Goal: Find contact information

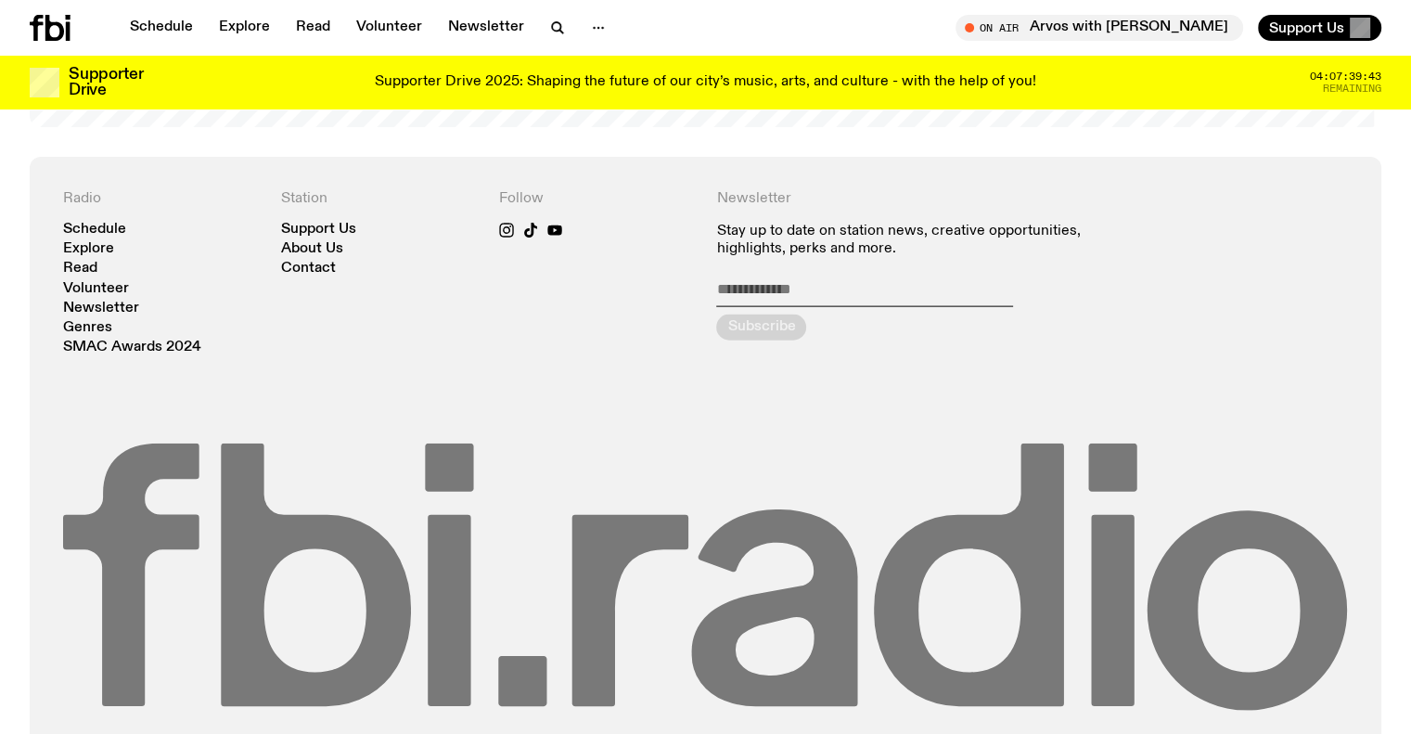
scroll to position [4144, 0]
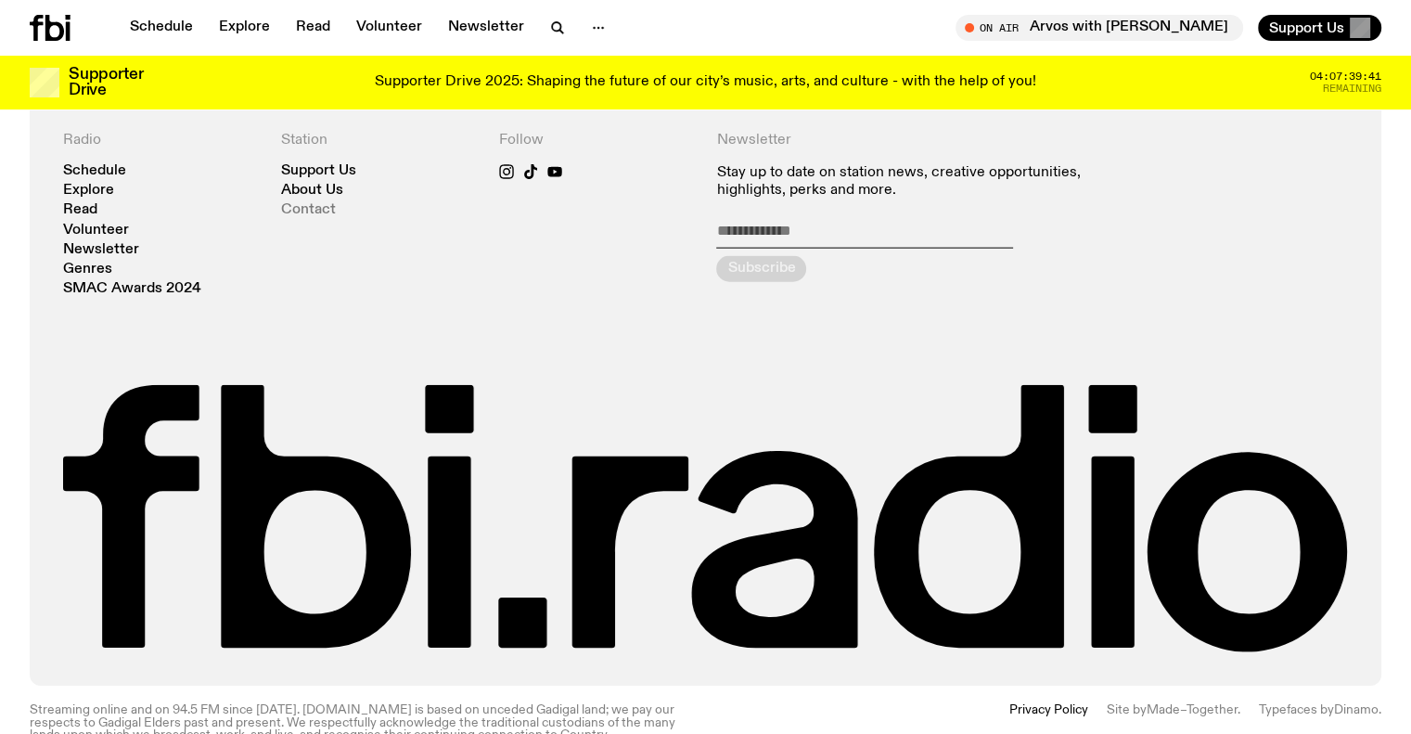
click at [296, 203] on link "Contact" at bounding box center [308, 210] width 55 height 14
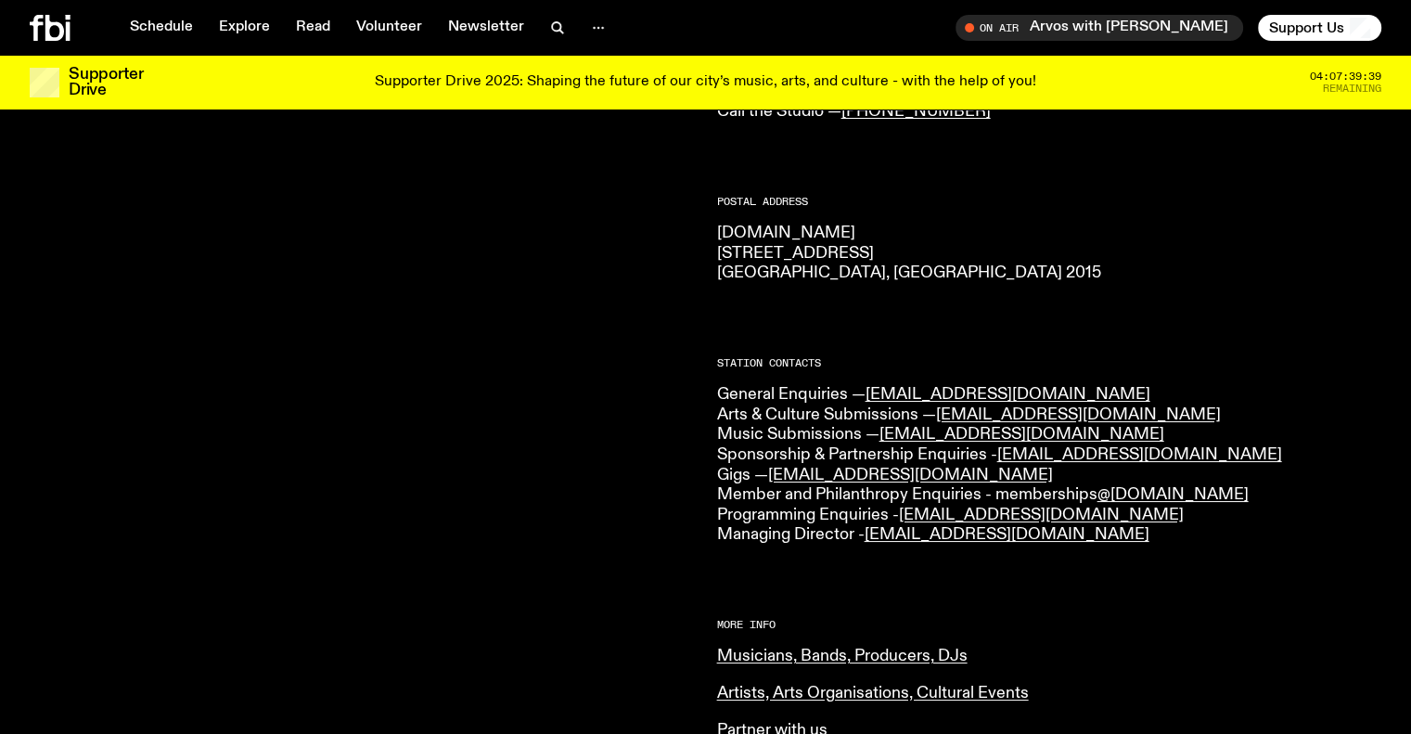
scroll to position [267, 0]
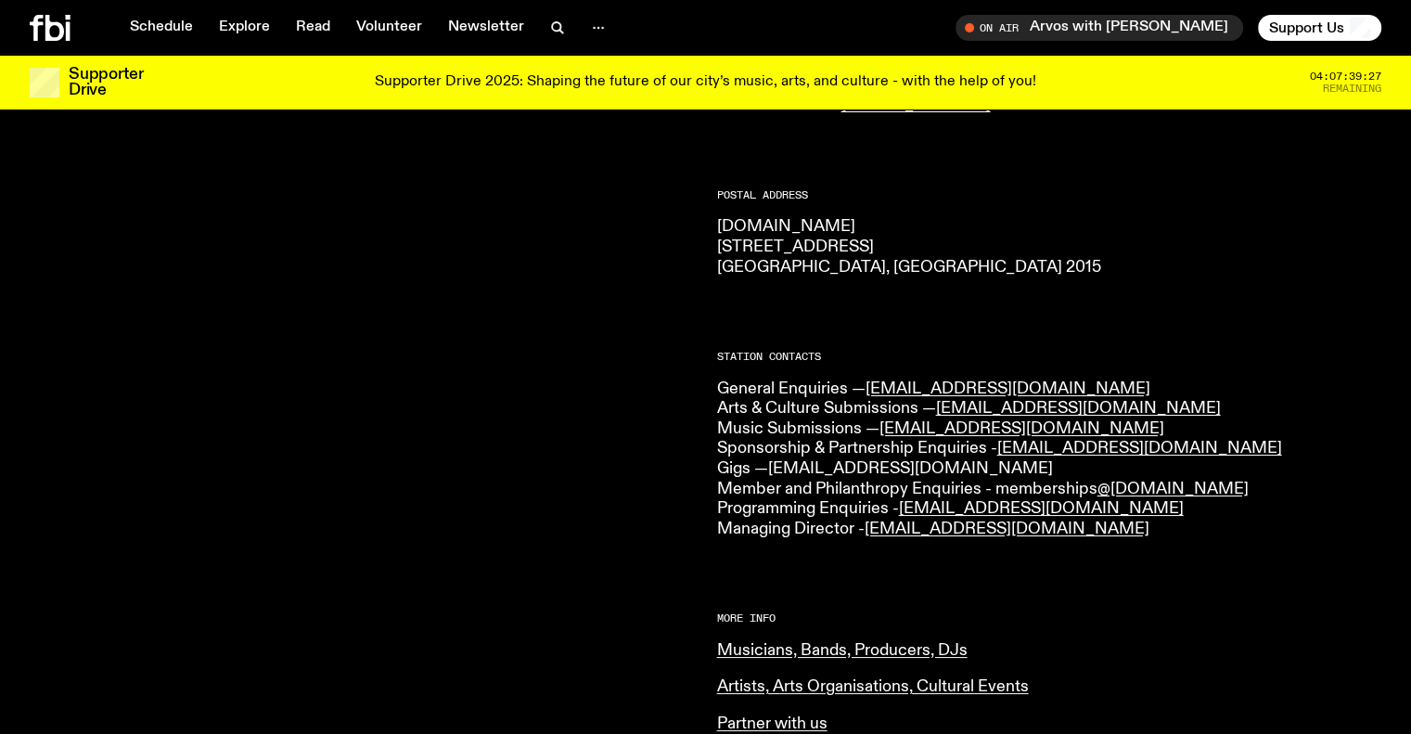
drag, startPoint x: 1154, startPoint y: 531, endPoint x: 775, endPoint y: 467, distance: 383.7
click at [775, 467] on p "General Enquiries — info@fbiradio.com Arts & Culture Submissions — culture@fbir…" at bounding box center [1049, 459] width 665 height 160
copy p "gigs@fbiradio.com Member and Philanthropy Enquiries - memberships @fbiradio.com…"
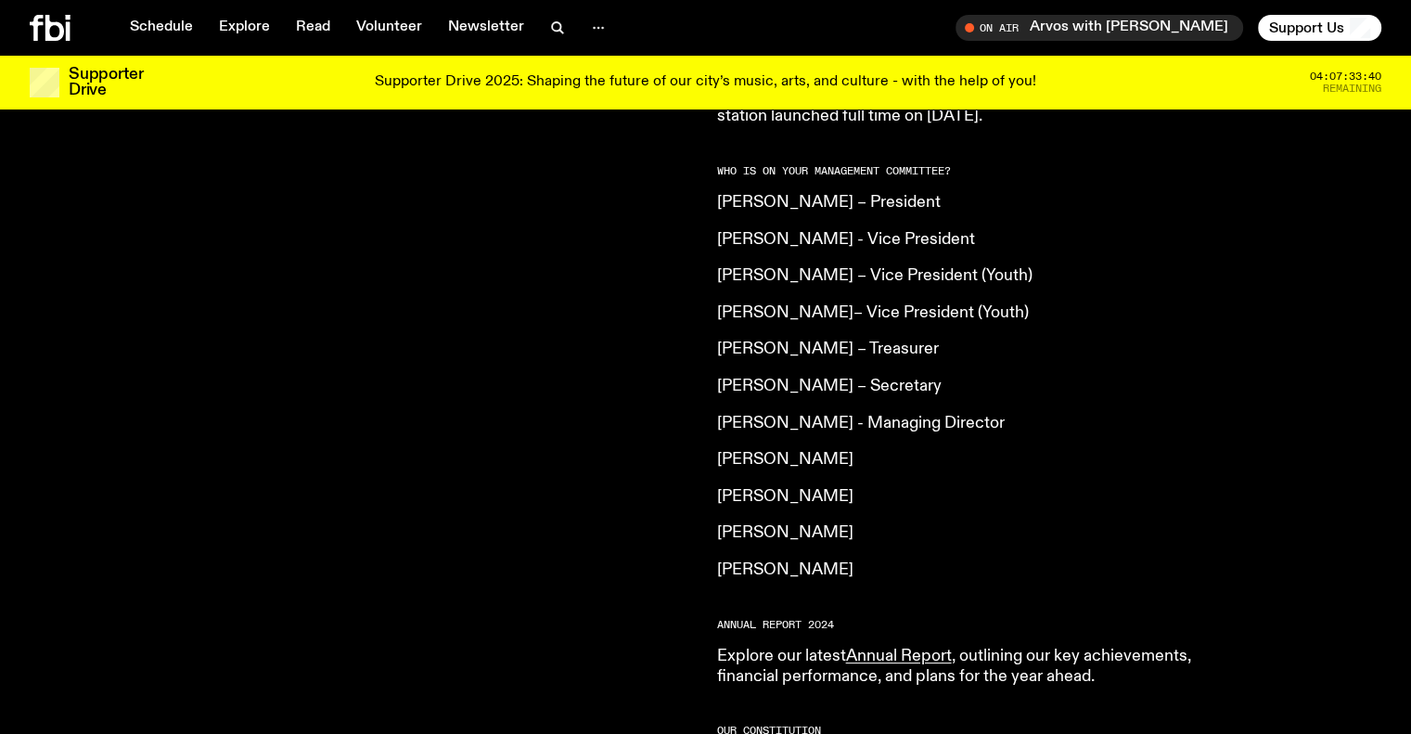
scroll to position [1284, 0]
